Goal: Task Accomplishment & Management: Manage account settings

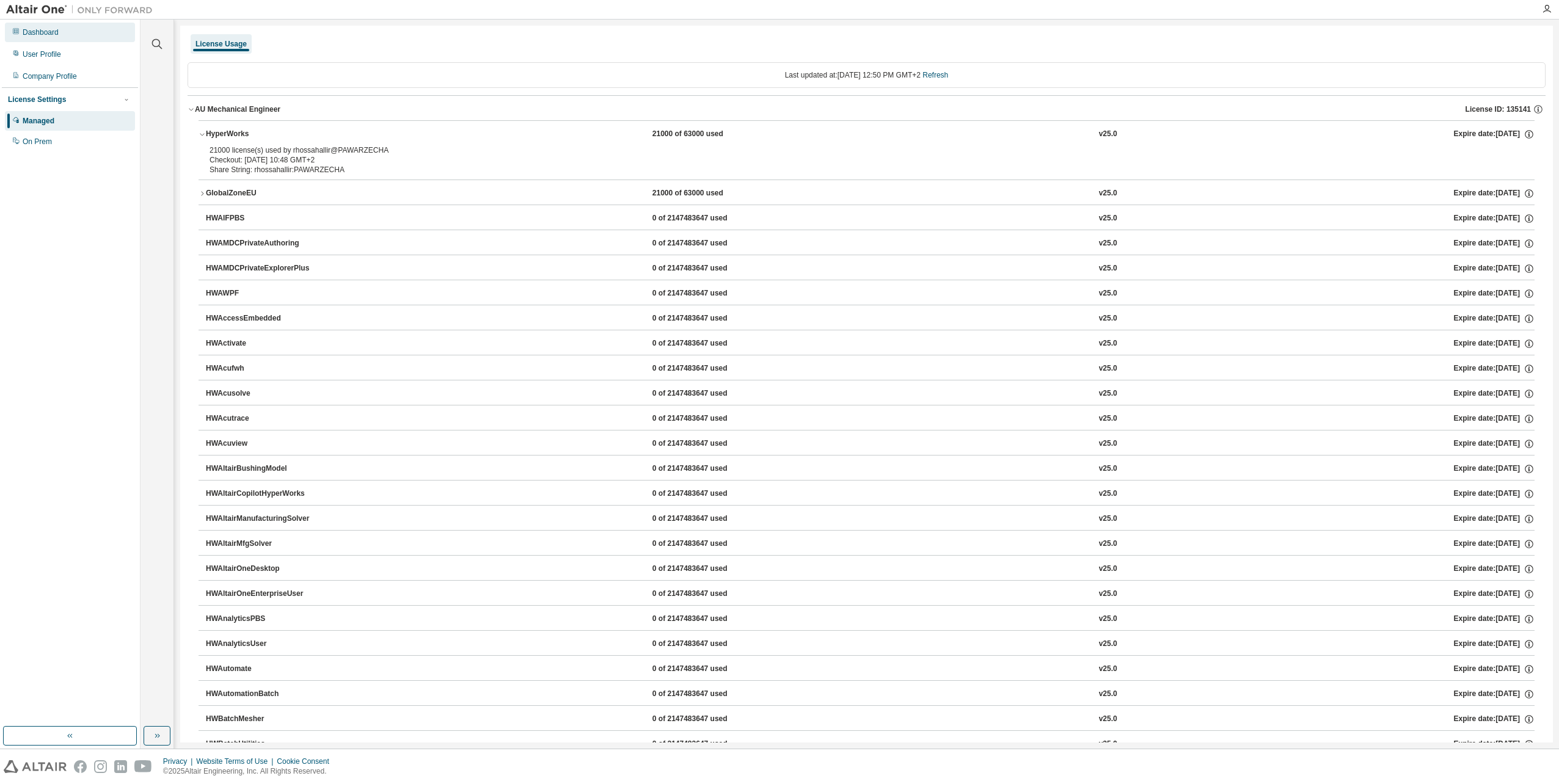
click at [34, 34] on div "Dashboard" at bounding box center [41, 33] width 36 height 10
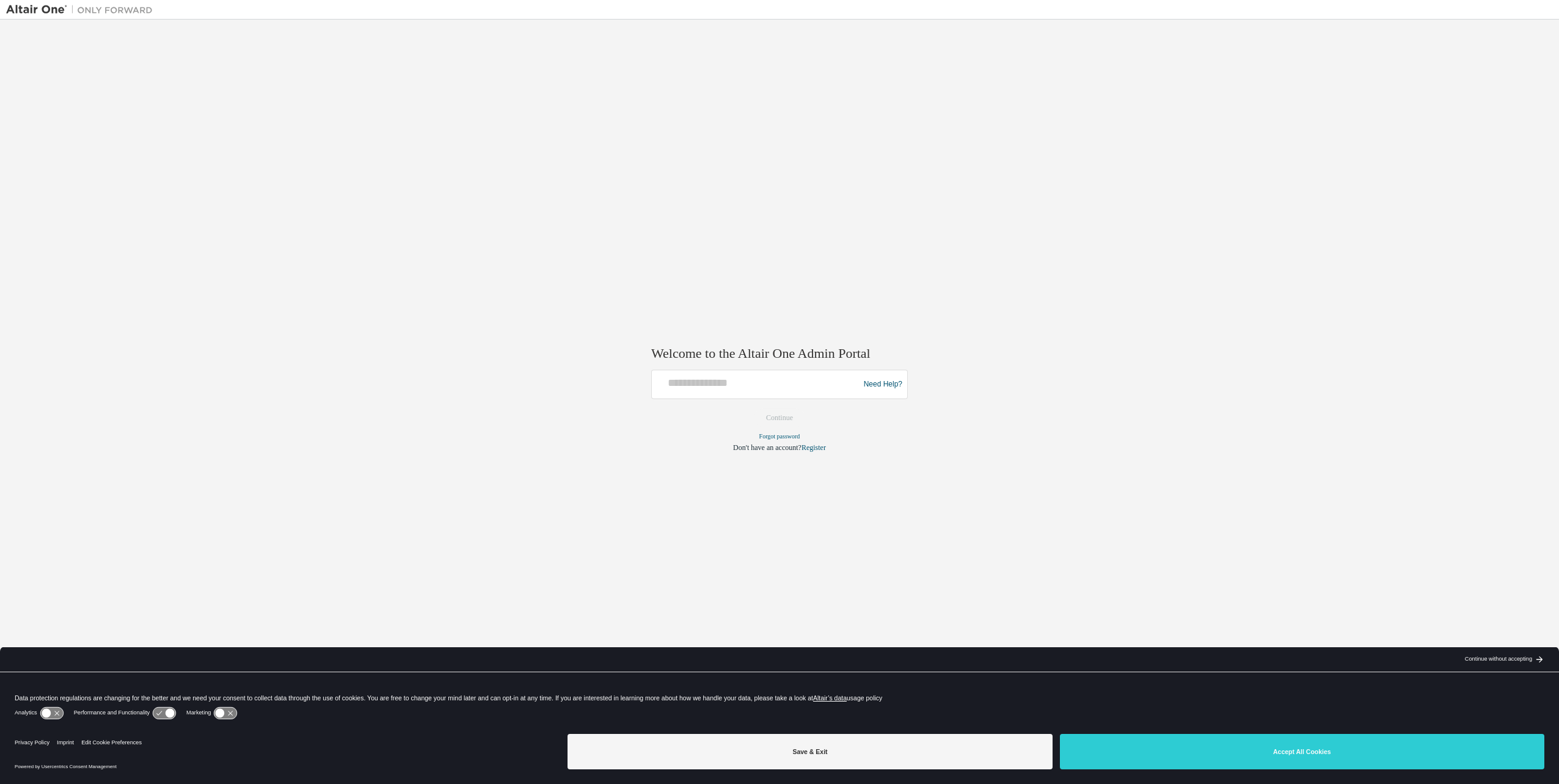
click at [1263, 454] on div "Welcome to the Altair One Admin Portal Need Help? Please make sure that you pro…" at bounding box center [779, 384] width 1547 height 717
click at [729, 359] on h2 "Welcome to the Altair One Admin Portal" at bounding box center [779, 353] width 256 height 17
click at [721, 377] on input "text" at bounding box center [757, 382] width 201 height 18
type input "**********"
drag, startPoint x: 744, startPoint y: 412, endPoint x: 754, endPoint y: 410, distance: 10.2
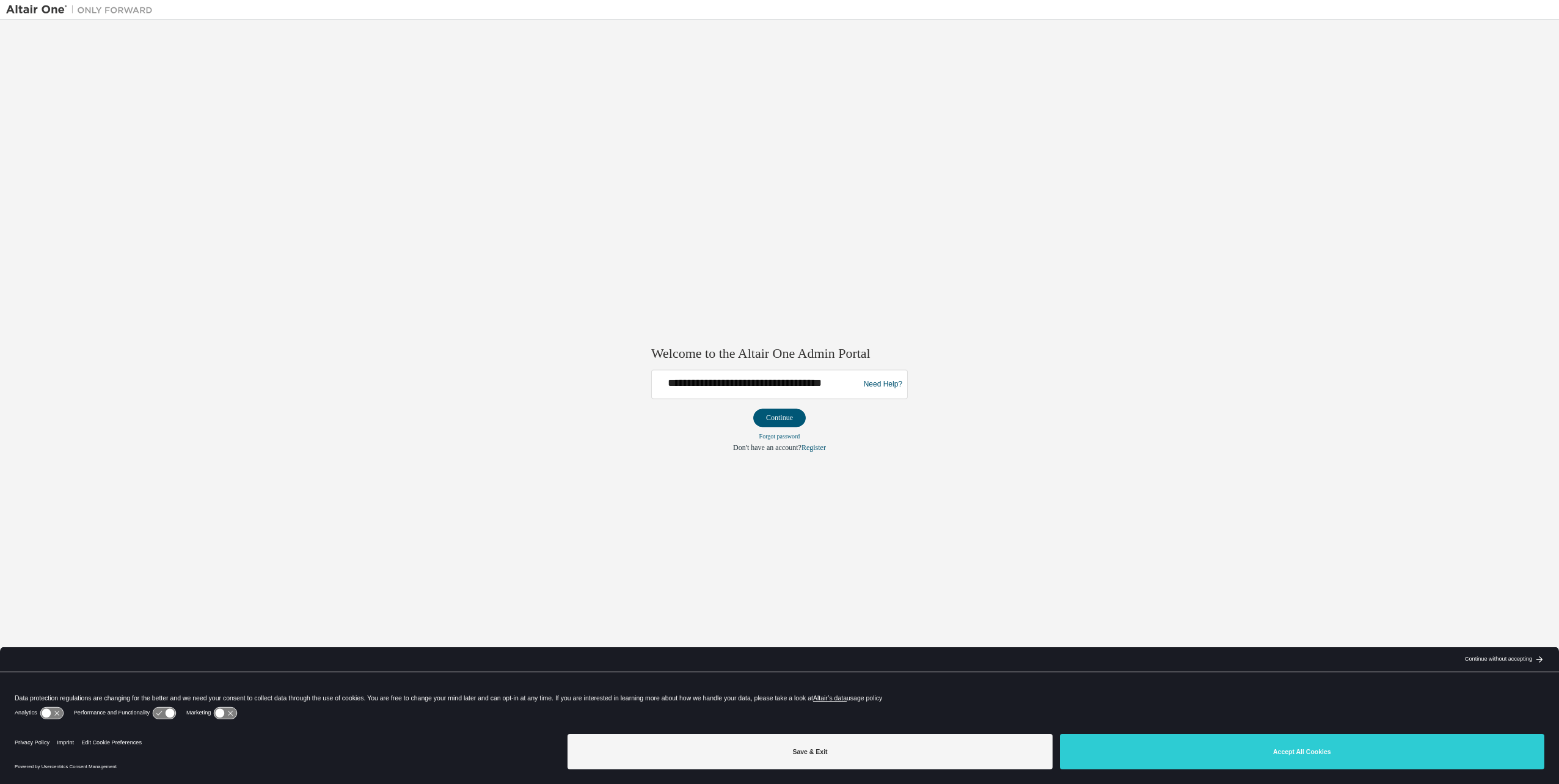
click at [747, 412] on form "**********" at bounding box center [779, 411] width 256 height 83
click at [767, 409] on button "Continue" at bounding box center [780, 418] width 52 height 18
drag, startPoint x: 1147, startPoint y: 750, endPoint x: 1136, endPoint y: 783, distance: 34.8
click at [1146, 750] on button "Accept All Cookies" at bounding box center [1302, 751] width 485 height 35
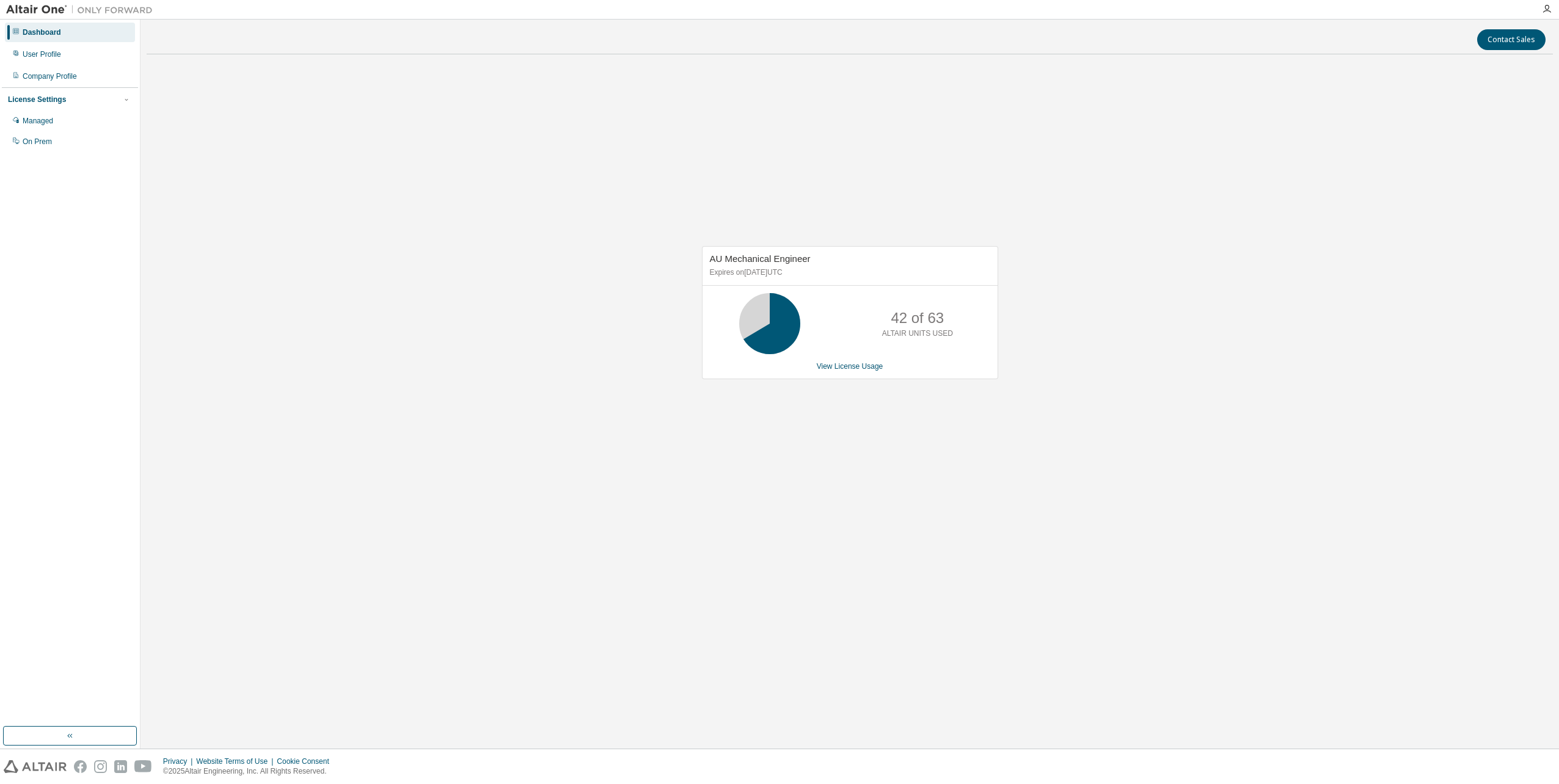
click at [995, 412] on div "AU Mechanical Engineer Expires on [DATE] UTC 42 of 63 ALTAIR UNITS USED View Li…" at bounding box center [849, 318] width 1406 height 510
click at [847, 376] on div "AU Mechanical Engineer Expires on December 15, 2025 UTC 42 of 63 ALTAIR UNITS U…" at bounding box center [850, 313] width 296 height 133
click at [850, 367] on link "View License Usage" at bounding box center [849, 366] width 66 height 8
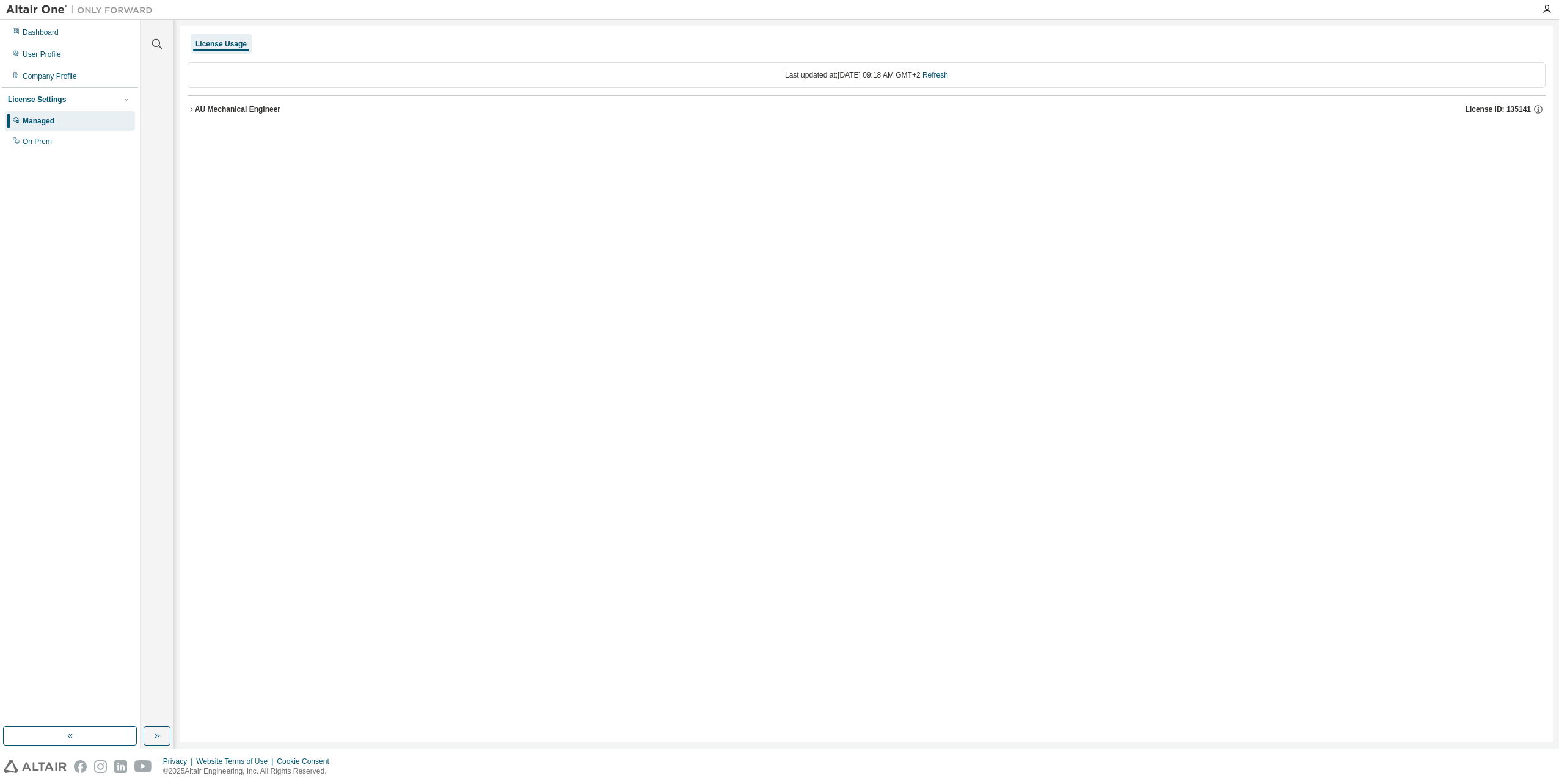
click at [187, 104] on div "License Usage Last updated at: Mon 2025-08-18 09:18 AM GMT+2 Refresh AU Mechani…" at bounding box center [866, 384] width 1372 height 717
click at [190, 109] on icon "button" at bounding box center [191, 109] width 7 height 7
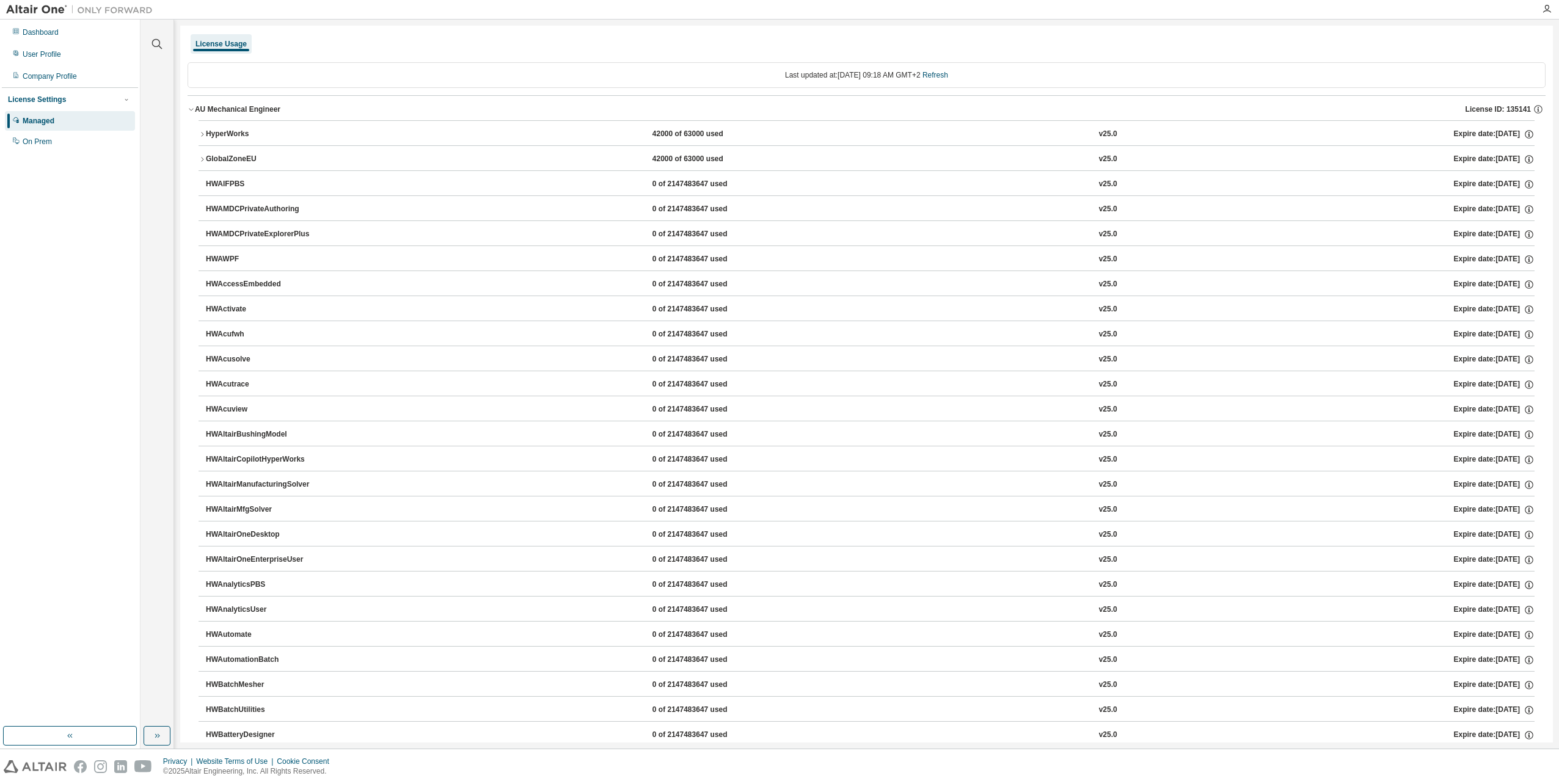
click at [199, 133] on icon "button" at bounding box center [201, 134] width 7 height 7
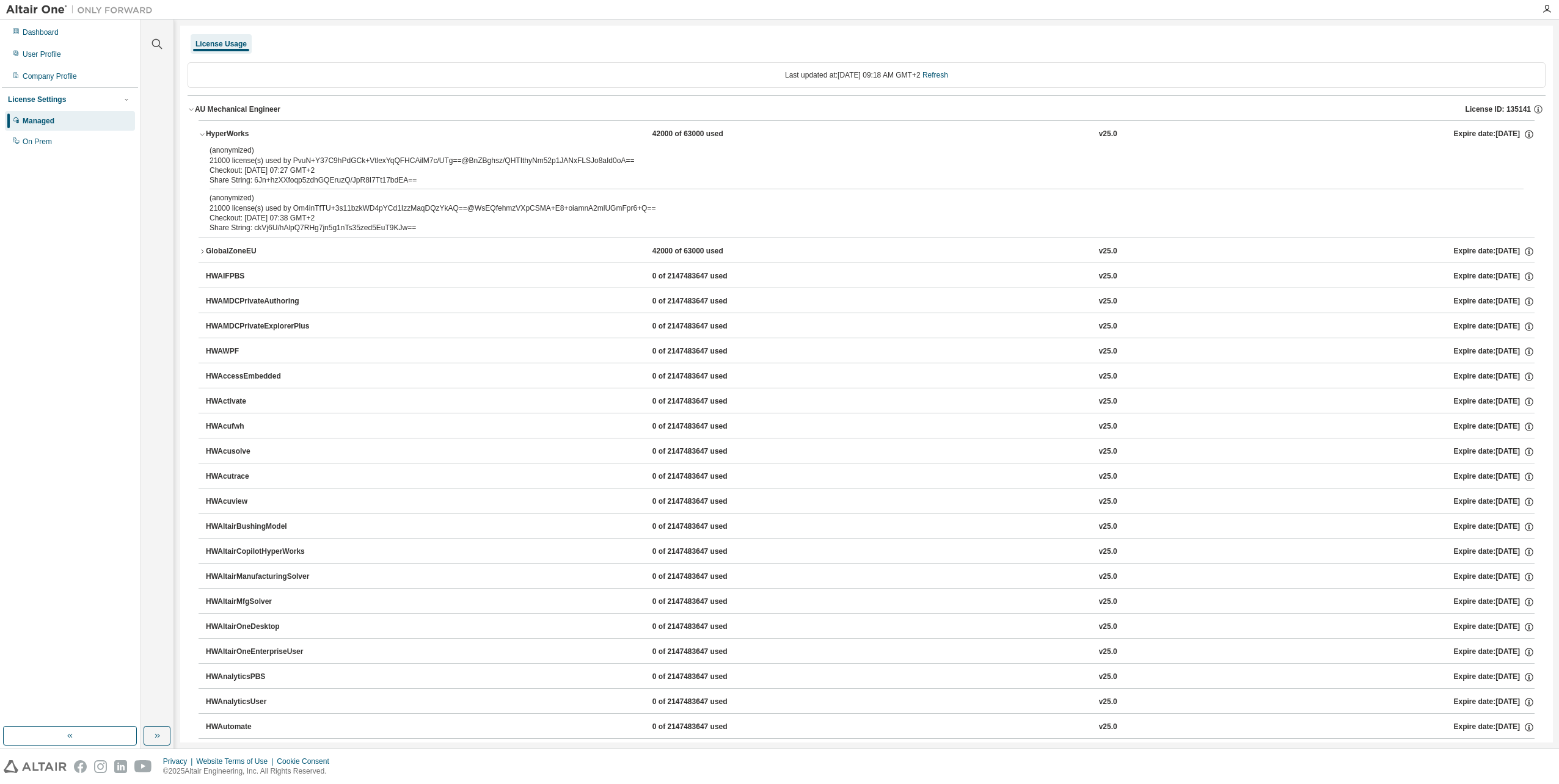
click at [205, 133] on icon "button" at bounding box center [201, 134] width 7 height 7
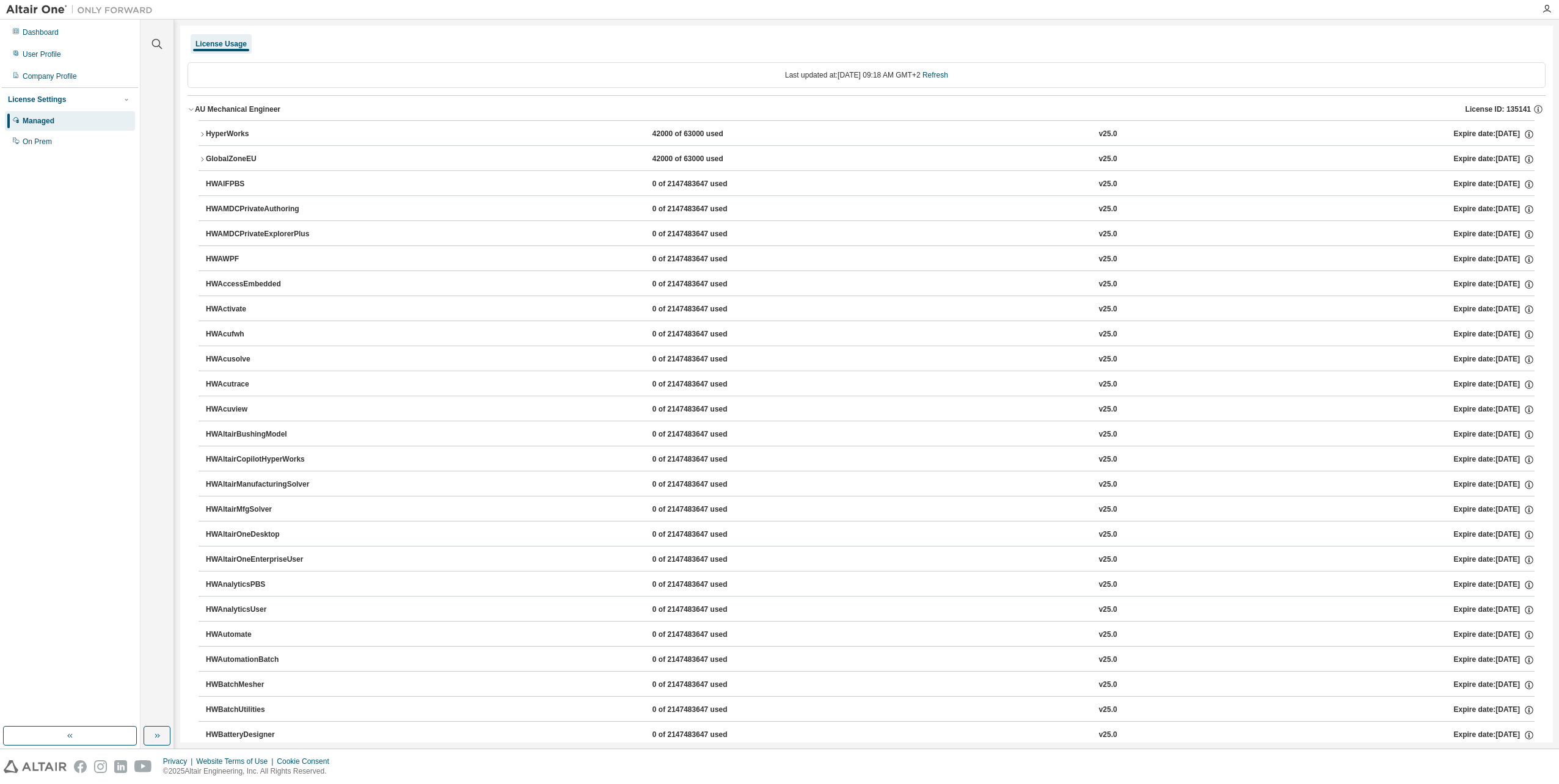
click at [195, 115] on button "AU Mechanical Engineer License ID: 135141" at bounding box center [866, 109] width 1358 height 27
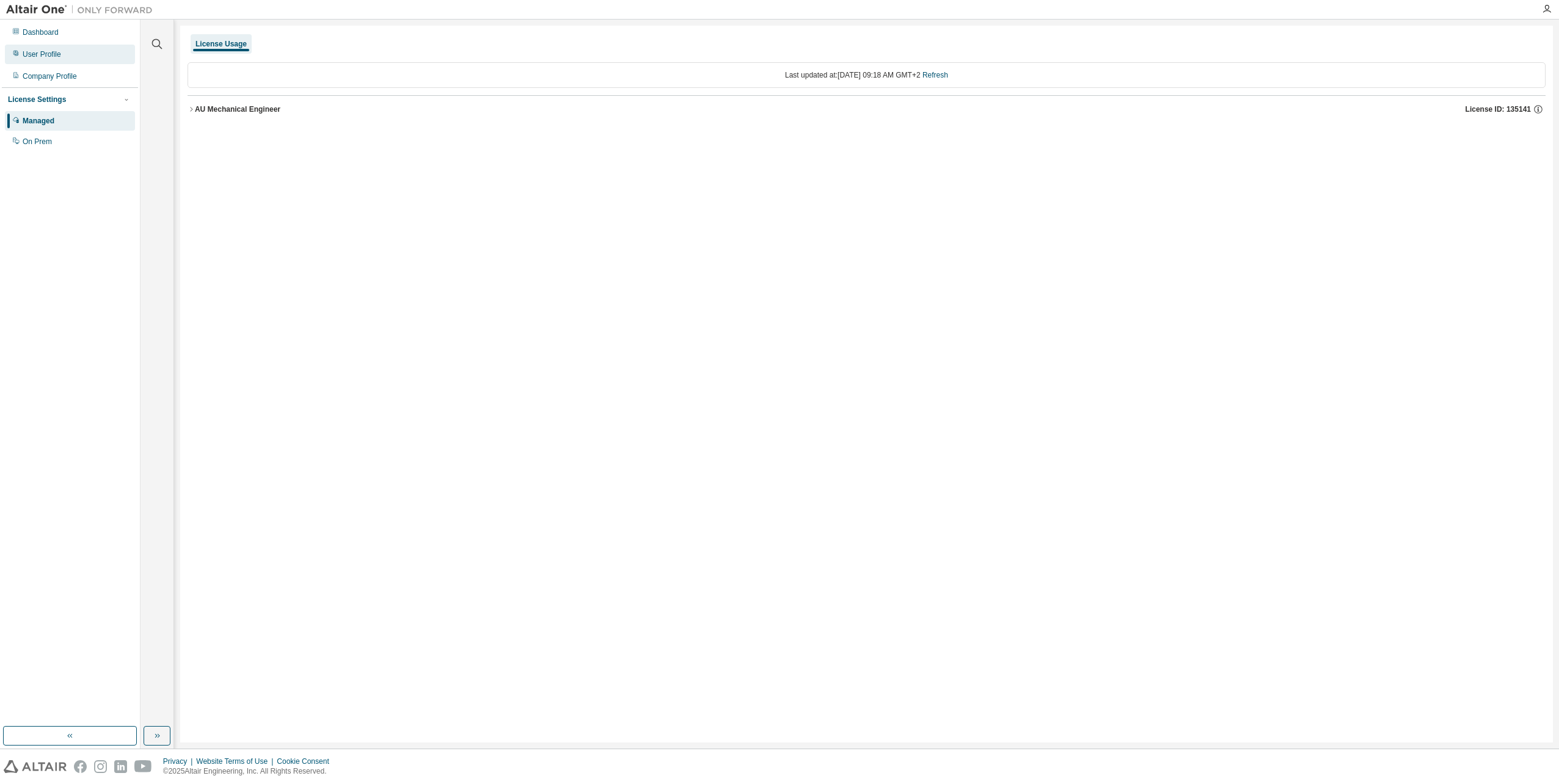
click at [54, 52] on div "User Profile" at bounding box center [42, 54] width 38 height 10
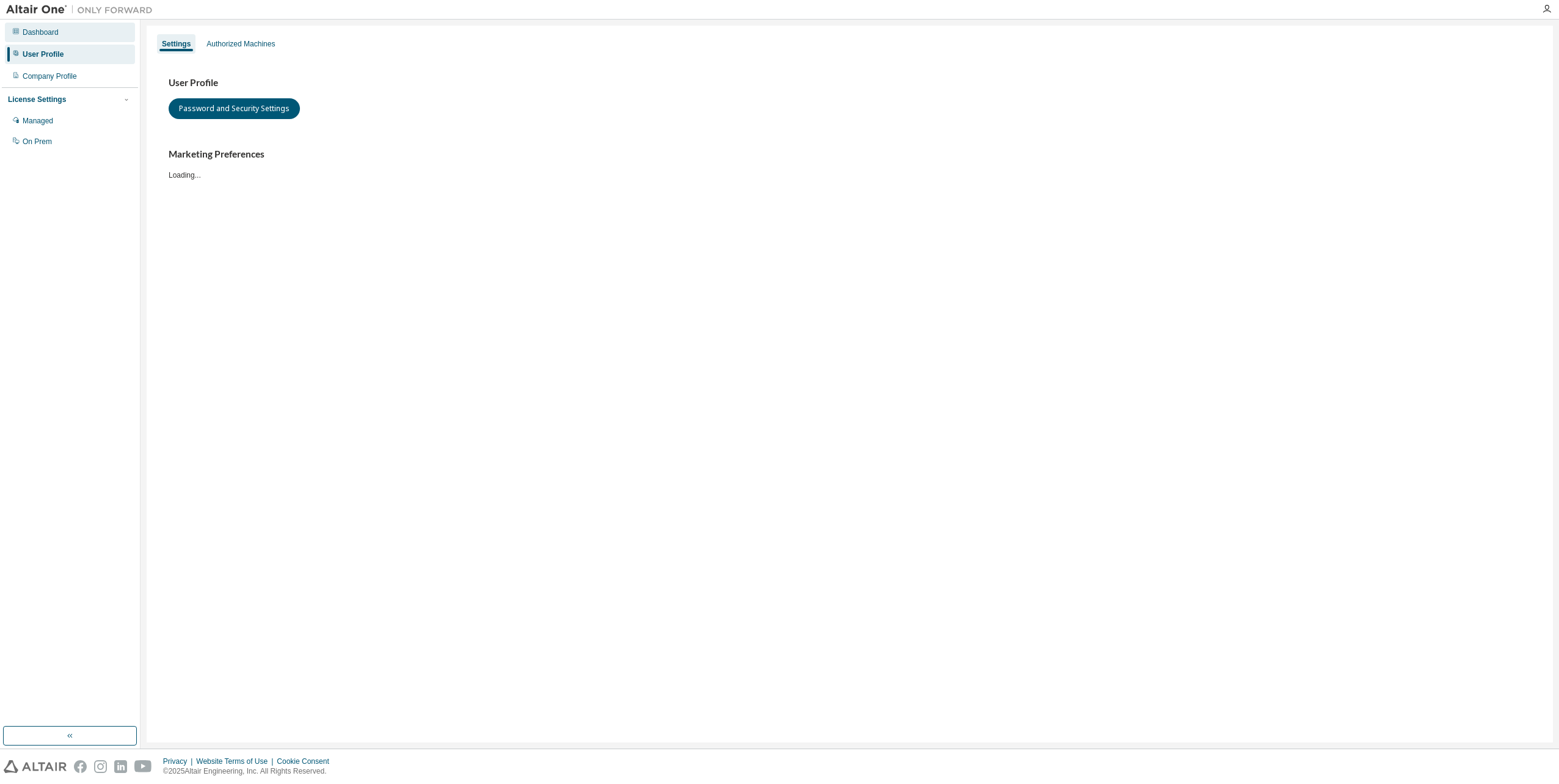
click at [53, 35] on div "Dashboard" at bounding box center [41, 33] width 36 height 10
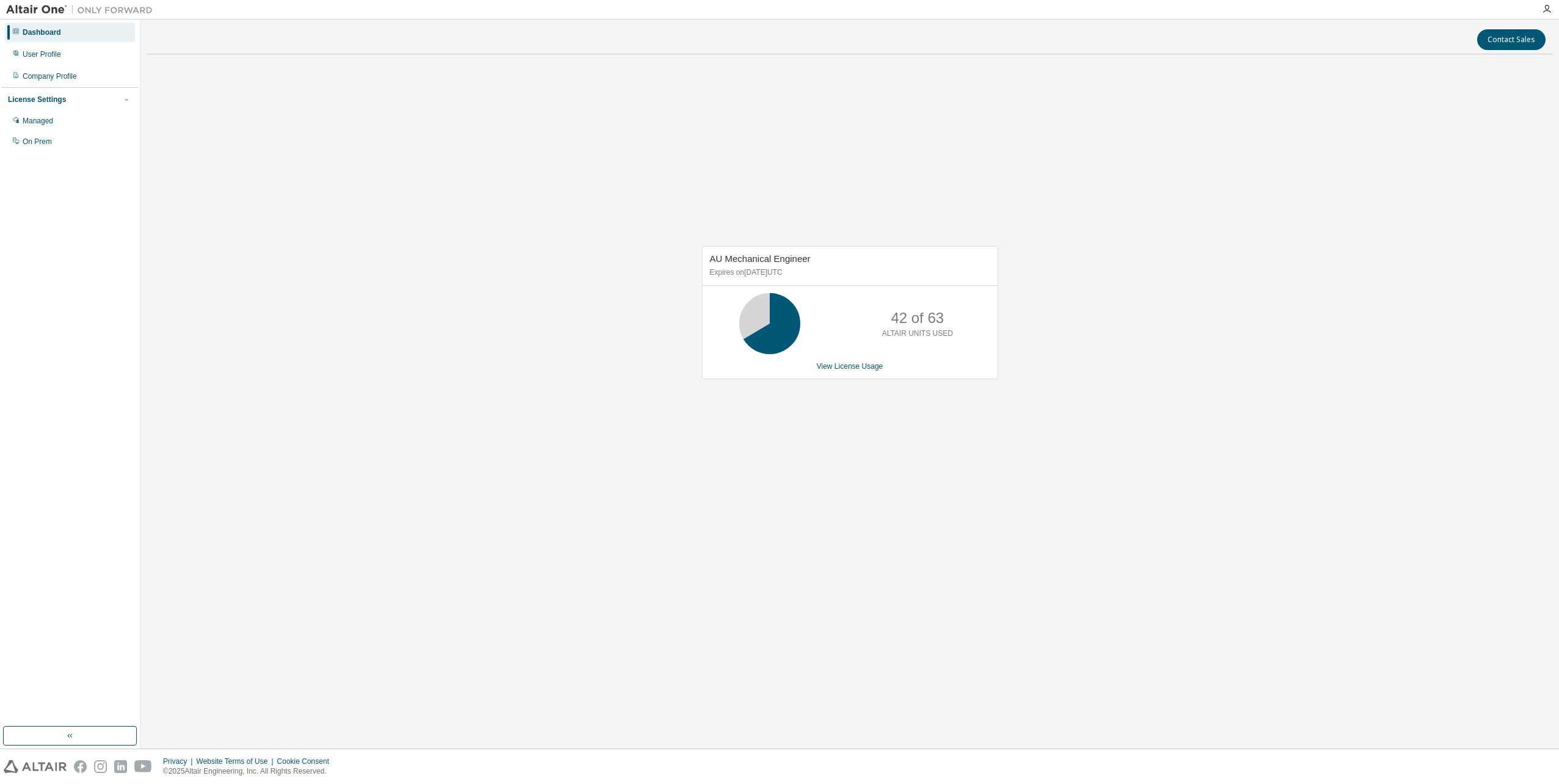
click at [720, 399] on div "AU Mechanical Engineer Expires on December 15, 2025 UTC 42 of 63 ALTAIR UNITS U…" at bounding box center [849, 318] width 1406 height 510
